Goal: Use online tool/utility

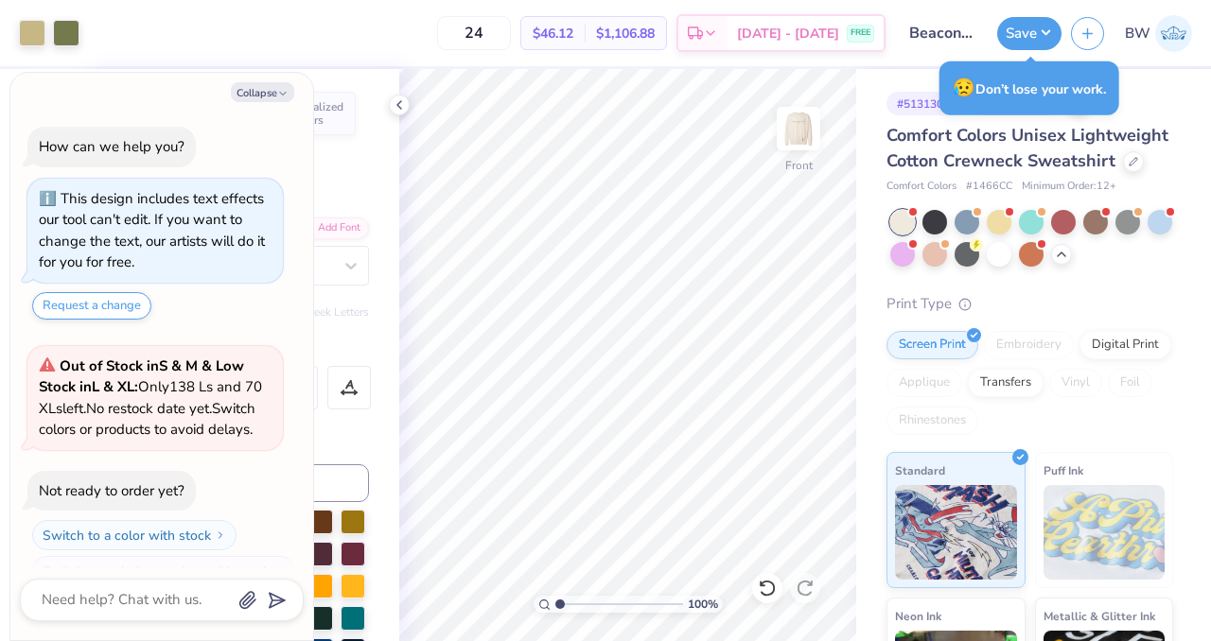
click at [1079, 315] on div "Print Type" at bounding box center [1029, 304] width 287 height 22
click at [1018, 38] on button "Save" at bounding box center [1029, 30] width 64 height 33
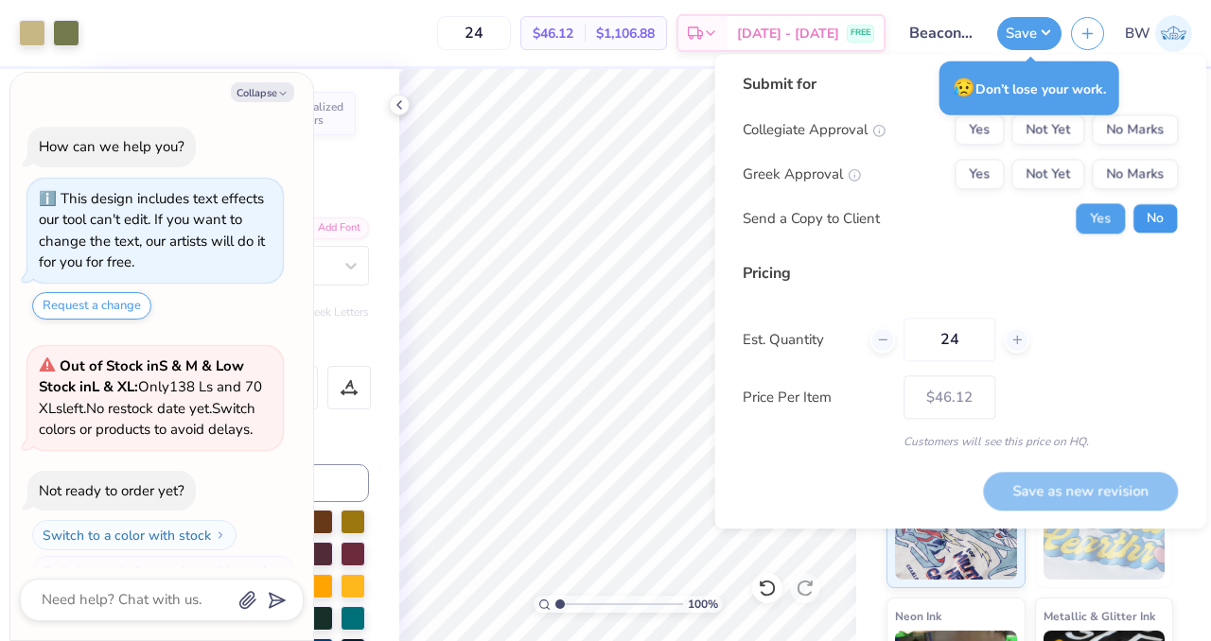
click at [1146, 220] on button "No" at bounding box center [1154, 218] width 45 height 30
type textarea "x"
click at [1128, 179] on button "No Marks" at bounding box center [1135, 174] width 86 height 30
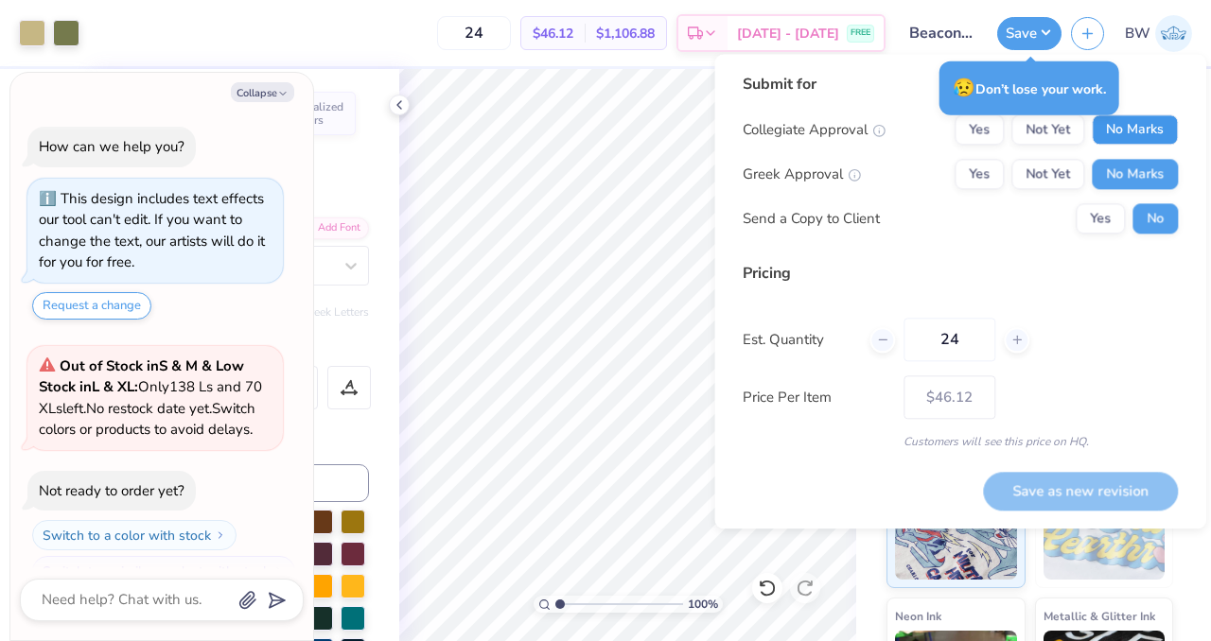
click at [1131, 124] on button "No Marks" at bounding box center [1135, 129] width 86 height 30
click at [1101, 493] on button "Save as new revision" at bounding box center [1080, 491] width 195 height 39
type input "$46.12"
type textarea "x"
